Goal: Task Accomplishment & Management: Use online tool/utility

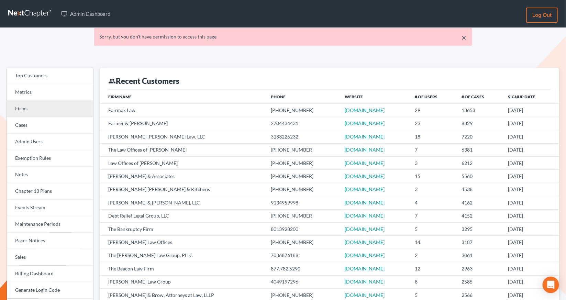
click at [43, 113] on link "Firms" at bounding box center [50, 109] width 86 height 16
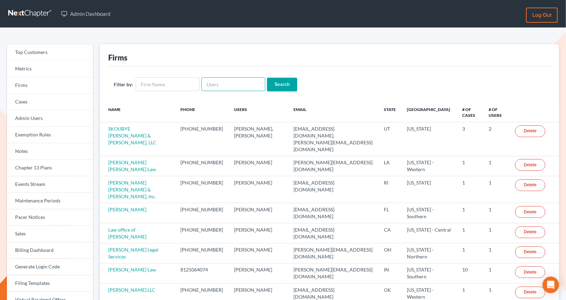
click at [227, 89] on input "text" at bounding box center [233, 84] width 64 height 14
click at [34, 183] on link "Events Stream" at bounding box center [50, 184] width 86 height 16
click at [243, 85] on input "text" at bounding box center [233, 84] width 64 height 14
paste input "430674"
type input "430674"
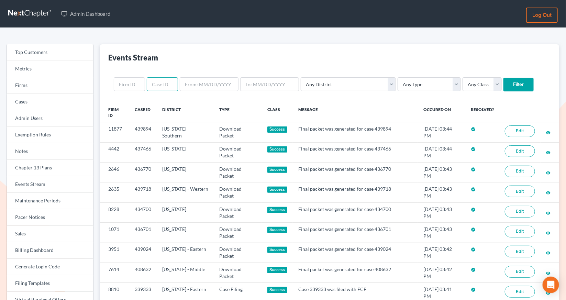
click at [164, 84] on input "text" at bounding box center [162, 84] width 31 height 14
paste input "430674"
type input "430674"
click at [503, 78] on input "Filter" at bounding box center [518, 85] width 30 height 14
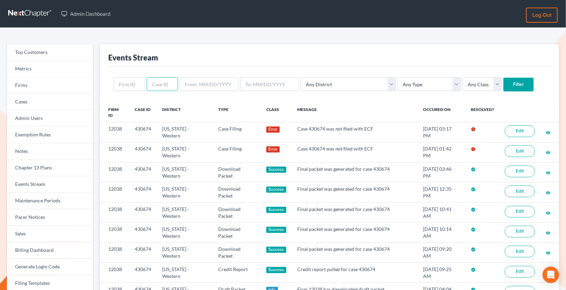
click at [162, 86] on input "text" at bounding box center [162, 84] width 31 height 14
paste input "430674"
type input "430674"
click at [503, 78] on input "Filter" at bounding box center [518, 85] width 30 height 14
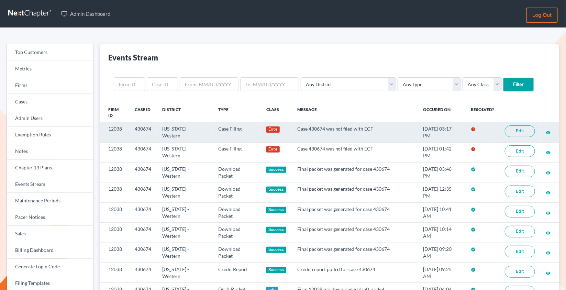
click at [516, 129] on link "Edit" at bounding box center [520, 131] width 30 height 12
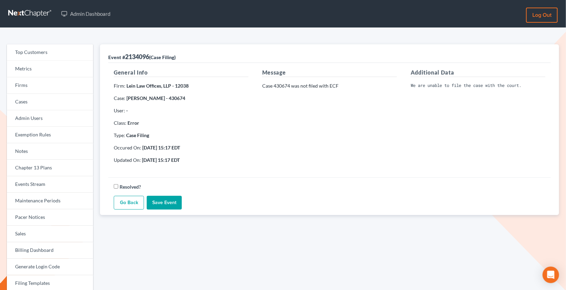
click at [265, 1] on nav "Admin Dashboard Log out" at bounding box center [283, 13] width 566 height 27
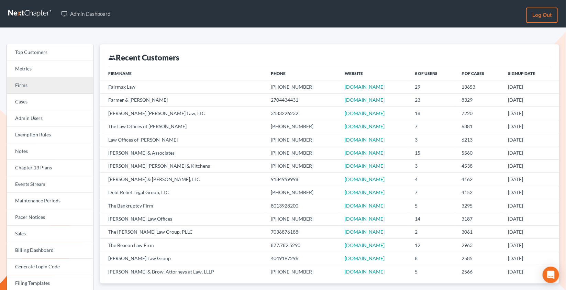
click at [31, 89] on link "Firms" at bounding box center [50, 85] width 86 height 16
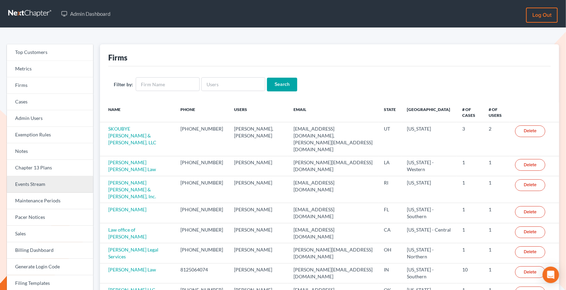
click at [44, 187] on link "Events Stream" at bounding box center [50, 184] width 86 height 16
click at [179, 85] on input "text" at bounding box center [168, 84] width 64 height 14
type input "Lein Law Offices"
click at [281, 85] on input "Search" at bounding box center [282, 85] width 30 height 14
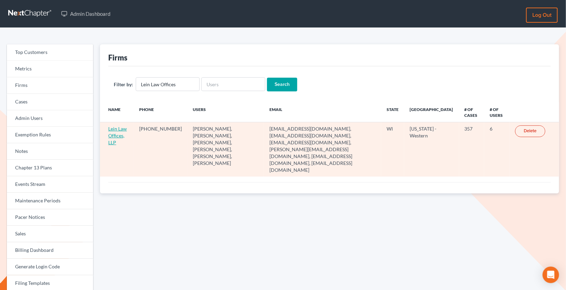
click at [119, 128] on link "Lein Law Offices, LLP" at bounding box center [117, 136] width 19 height 20
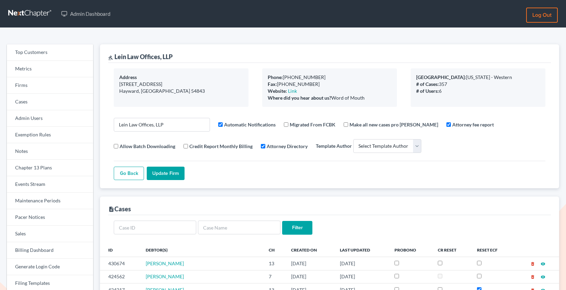
select select
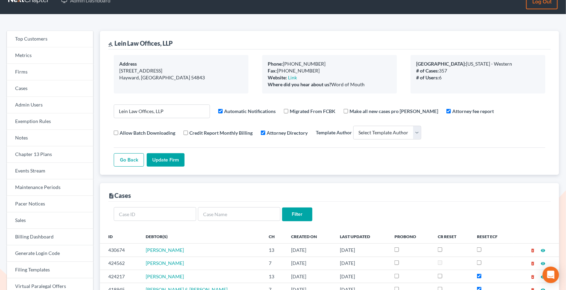
scroll to position [14, 0]
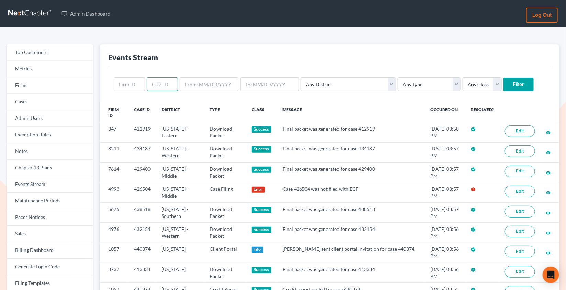
click at [161, 85] on input "text" at bounding box center [162, 84] width 31 height 14
paste input "12038"
type input "12038"
click at [503, 78] on input "Filter" at bounding box center [518, 85] width 30 height 14
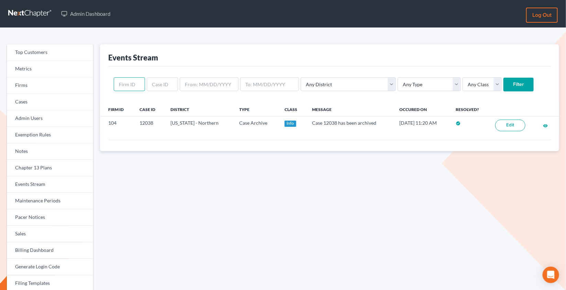
click at [130, 84] on input "text" at bounding box center [129, 84] width 31 height 14
paste input "12038"
type input "12038"
click at [503, 78] on input "Filter" at bounding box center [518, 85] width 30 height 14
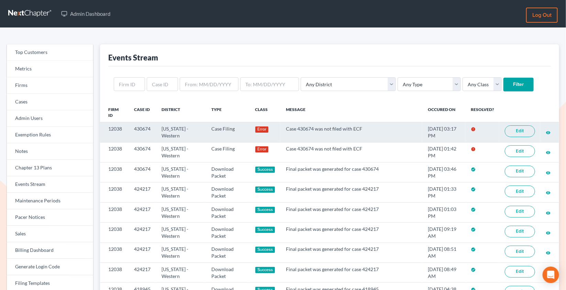
click at [512, 132] on link "Edit" at bounding box center [520, 131] width 30 height 12
